Goal: Find specific page/section: Find specific page/section

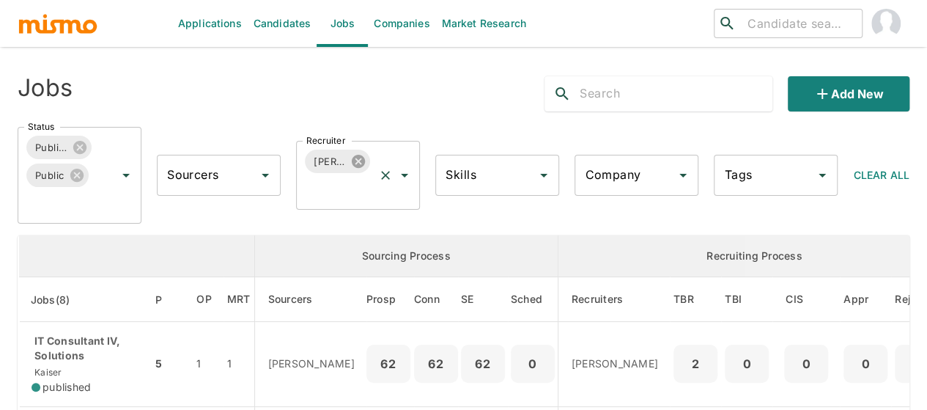
click at [356, 159] on icon at bounding box center [358, 161] width 16 height 16
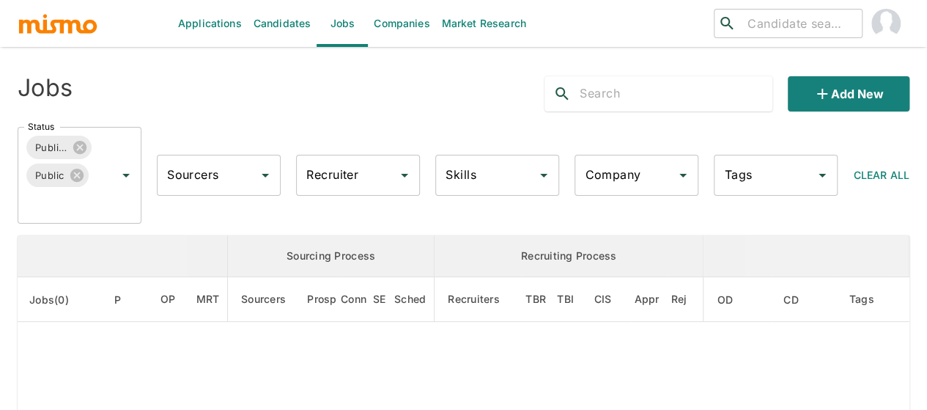
click at [333, 165] on div "Recruiter Recruiter" at bounding box center [358, 175] width 124 height 41
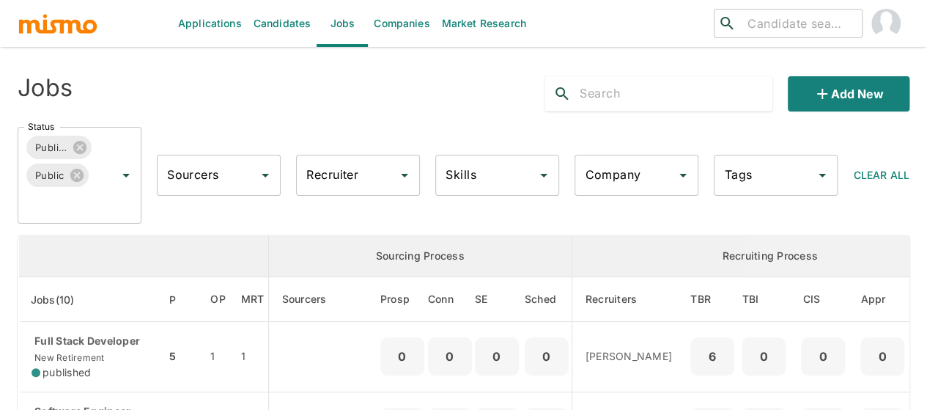
click at [333, 165] on input "Recruiter" at bounding box center [347, 175] width 89 height 28
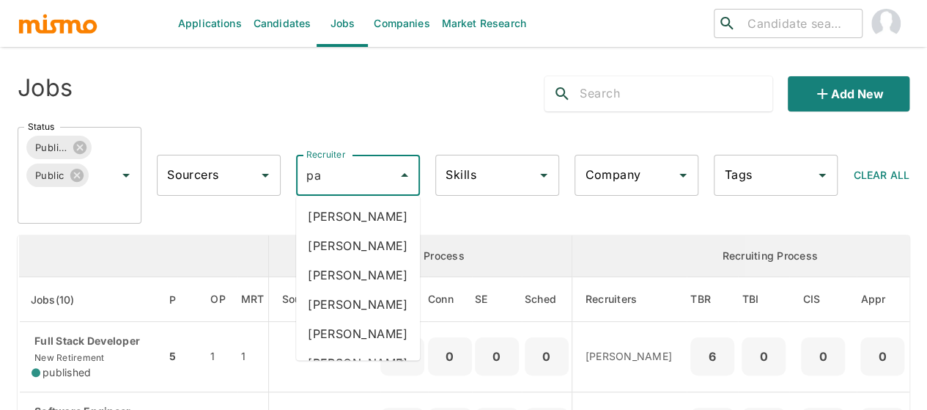
type input "pao"
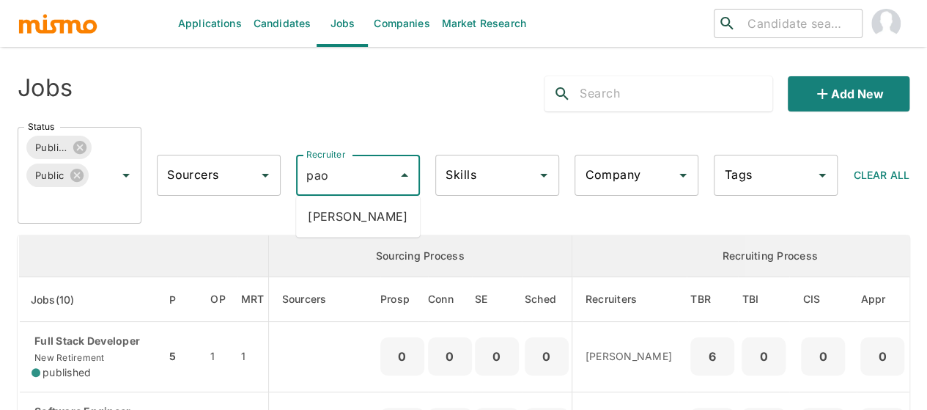
click at [363, 214] on li "Paola Pacheco" at bounding box center [358, 215] width 124 height 29
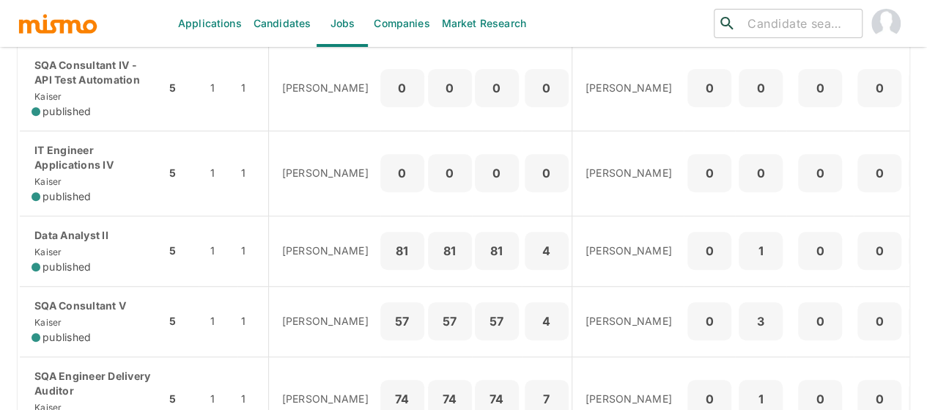
scroll to position [513, 0]
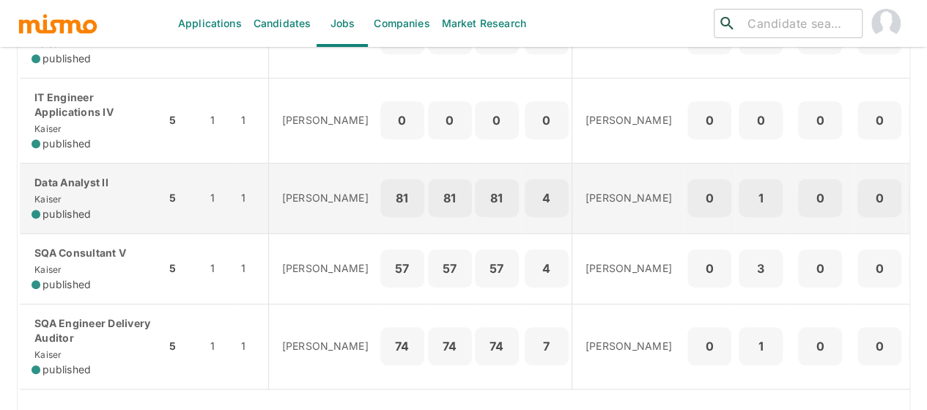
click at [75, 178] on p "Data Analyst II" at bounding box center [93, 182] width 122 height 15
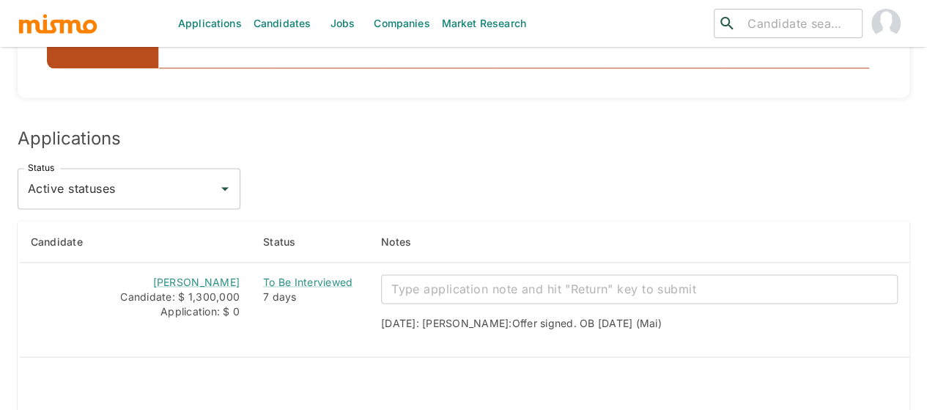
scroll to position [1392, 0]
